Goal: Task Accomplishment & Management: Manage account settings

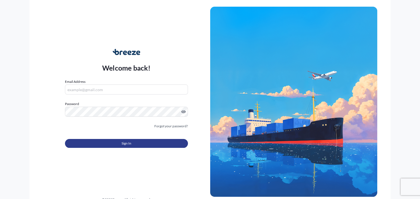
type input "[PERSON_NAME][EMAIL_ADDRESS][DOMAIN_NAME]"
click at [149, 140] on button "Sign In" at bounding box center [126, 143] width 123 height 9
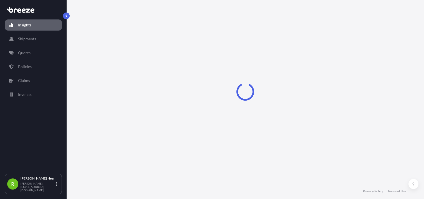
select select "2025"
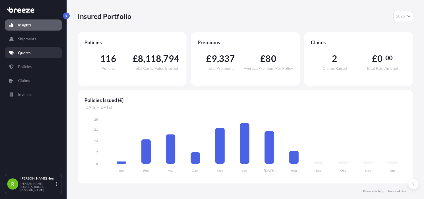
click at [25, 57] on link "Quotes" at bounding box center [33, 52] width 57 height 11
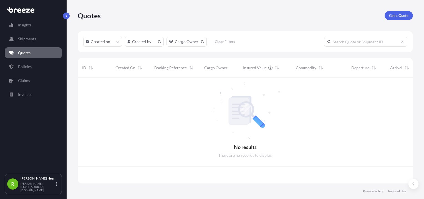
scroll to position [104, 331]
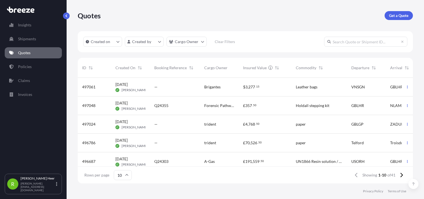
click at [351, 43] on input "text" at bounding box center [365, 42] width 83 height 10
paste input "24318"
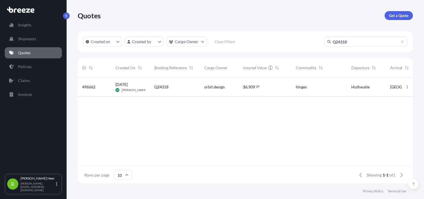
type input "Q24318"
click at [257, 91] on div "$ 6 , 909 . 29" at bounding box center [265, 87] width 53 height 19
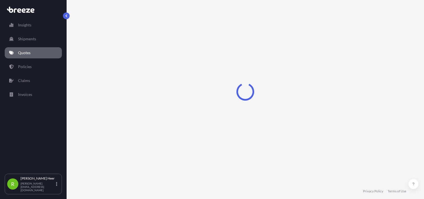
select select "Road"
select select "1"
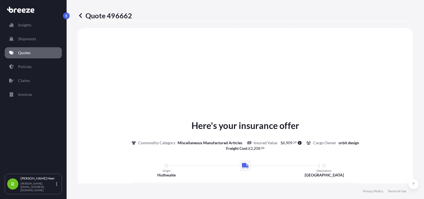
scroll to position [9, 0]
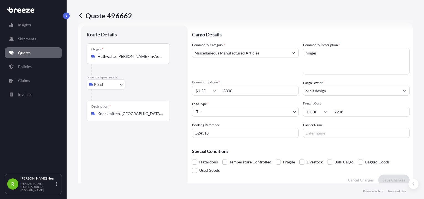
drag, startPoint x: 253, startPoint y: 92, endPoint x: 151, endPoint y: 92, distance: 101.6
click at [151, 92] on form "Route Details Place of loading Road Road Rail Origin * [GEOGRAPHIC_DATA], [PERS…" at bounding box center [245, 105] width 335 height 167
paste input "2178."
type input "2178.00"
click at [235, 73] on div "Commodity Category * Miscellaneous Manufactured Articles" at bounding box center [245, 58] width 107 height 32
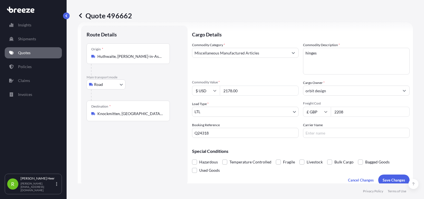
click at [268, 101] on div "Load Type * LTL" at bounding box center [245, 109] width 107 height 16
drag, startPoint x: 353, startPoint y: 109, endPoint x: 248, endPoint y: 112, distance: 105.3
click at [248, 112] on div "Commodity Category * Miscellaneous Manufactured Articles Commodity Description …" at bounding box center [301, 89] width 218 height 95
type input "935"
drag, startPoint x: 216, startPoint y: 132, endPoint x: 17, endPoint y: 107, distance: 200.4
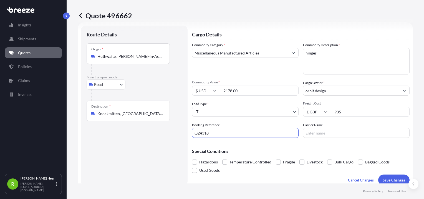
click at [17, 107] on div "Insights Shipments Quotes Policies Claims Invoices R [PERSON_NAME] [PERSON_NAME…" at bounding box center [212, 99] width 424 height 199
type input "J44489"
click at [165, 140] on div "Route Details Place of loading Road Road Rail Origin * [GEOGRAPHIC_DATA], [PERS…" at bounding box center [134, 105] width 95 height 149
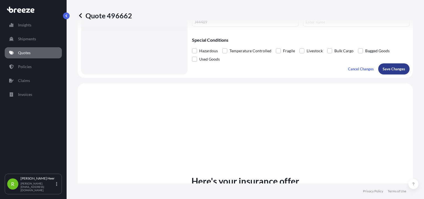
click at [393, 68] on p "Save Changes" at bounding box center [394, 69] width 22 height 6
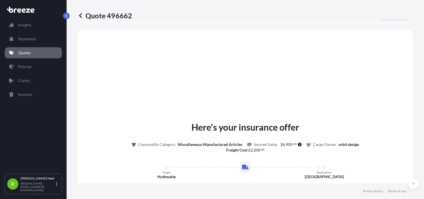
scroll to position [175, 0]
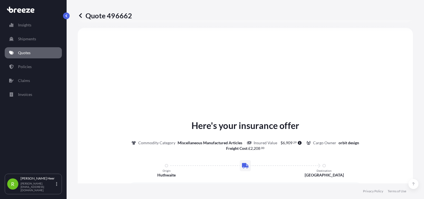
select select "Road"
select select "1"
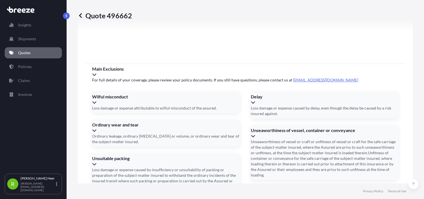
scroll to position [692, 0]
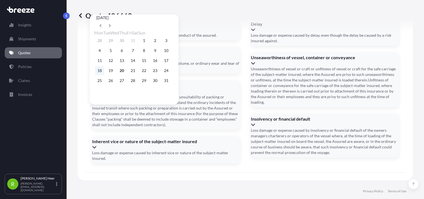
click at [101, 72] on button "18" at bounding box center [99, 70] width 9 height 9
type input "[DATE]"
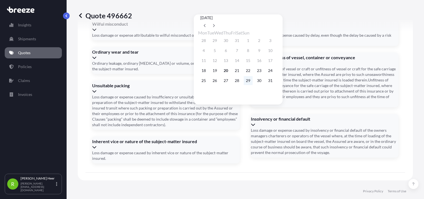
click at [253, 81] on button "29" at bounding box center [248, 80] width 9 height 9
type input "[DATE]"
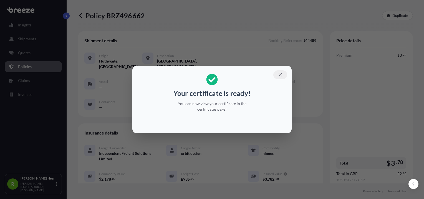
click at [280, 77] on button "button" at bounding box center [280, 74] width 14 height 9
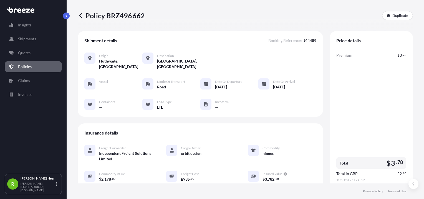
click at [137, 14] on p "Policy BRZ496662" at bounding box center [111, 15] width 67 height 9
copy p "BRZ496662"
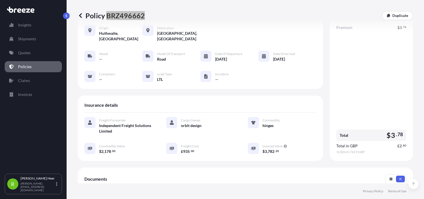
scroll to position [111, 0]
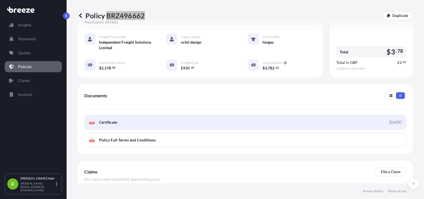
click at [120, 124] on link "PDF Certificate [DATE]" at bounding box center [245, 122] width 322 height 14
